Goal: Task Accomplishment & Management: Manage account settings

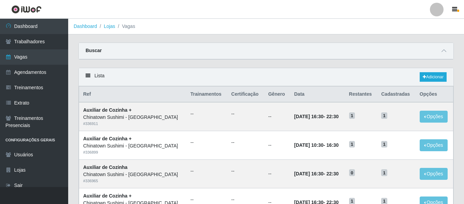
scroll to position [271, 0]
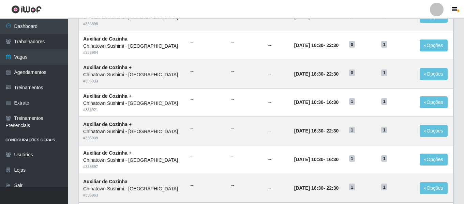
click at [439, 12] on div at bounding box center [437, 10] width 14 height 14
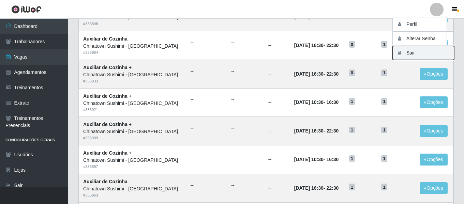
click at [419, 49] on button "Sair" at bounding box center [423, 53] width 61 height 14
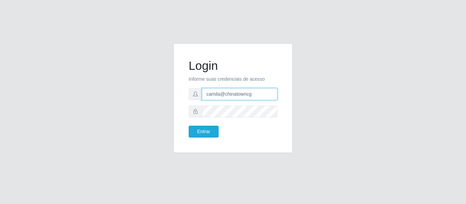
drag, startPoint x: 256, startPoint y: 94, endPoint x: 171, endPoint y: 95, distance: 85.2
click at [171, 95] on div "Login Informe suas credenciais de acesso camila@chinatowncg Entrar" at bounding box center [233, 102] width 130 height 118
type input "camila@quaresmah"
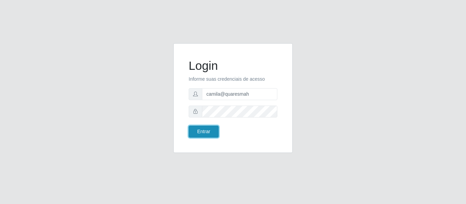
click at [205, 134] on button "Entrar" at bounding box center [204, 132] width 30 height 12
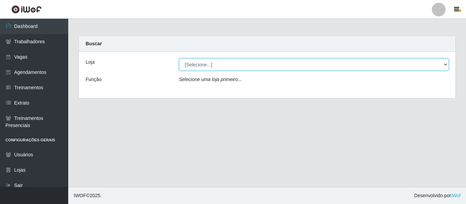
click at [219, 69] on select "[Selecione...] Super Quaresma Hortifruti" at bounding box center [314, 65] width 270 height 12
select select "511"
click at [179, 59] on select "[Selecione...] Super Quaresma Hortifruti" at bounding box center [314, 65] width 270 height 12
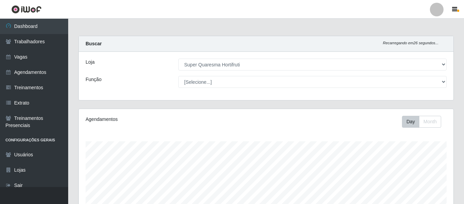
click at [426, 9] on header "Perfil Alterar Senha Sair" at bounding box center [232, 9] width 464 height 19
click at [433, 13] on div at bounding box center [437, 10] width 14 height 14
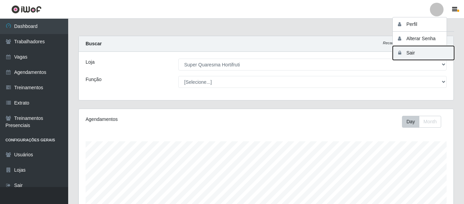
click at [416, 54] on button "Sair" at bounding box center [423, 53] width 61 height 14
